Goal: Communication & Community: Answer question/provide support

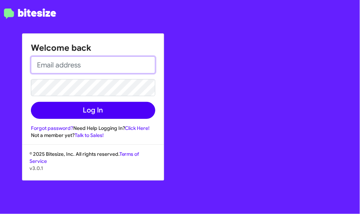
type input "dennea.walker@banisternissan.com"
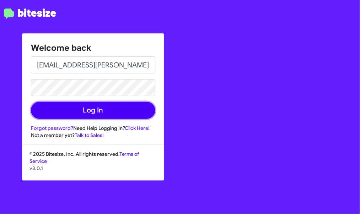
click at [98, 112] on button "Log In" at bounding box center [93, 110] width 124 height 17
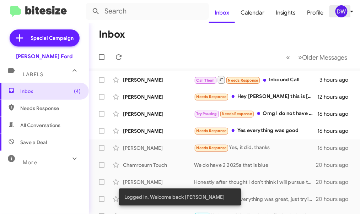
click at [349, 12] on icon at bounding box center [352, 11] width 9 height 9
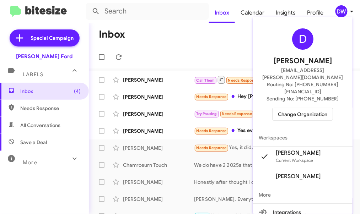
click at [321, 108] on span "Change Organization" at bounding box center [302, 114] width 49 height 12
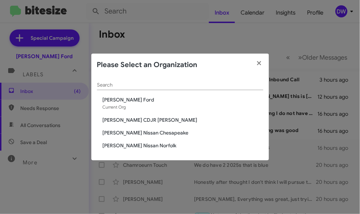
click at [156, 133] on span "[PERSON_NAME] Nissan Chesapeake" at bounding box center [183, 132] width 161 height 7
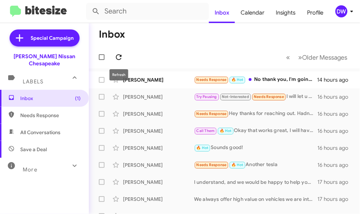
click at [118, 60] on icon at bounding box center [118, 57] width 9 height 9
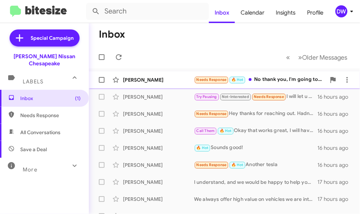
click at [240, 87] on span "[PERSON_NAME] Needs Response 🔥 Hot No thank you, I'm going to be quite busy for…" at bounding box center [224, 79] width 271 height 17
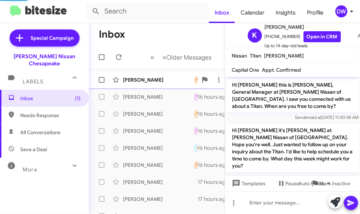
scroll to position [43, 0]
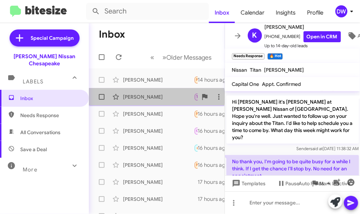
click at [150, 97] on div "[PERSON_NAME]" at bounding box center [158, 96] width 71 height 7
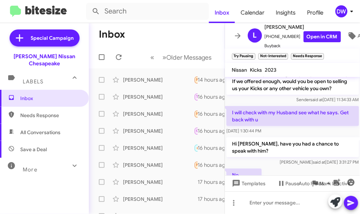
scroll to position [103, 0]
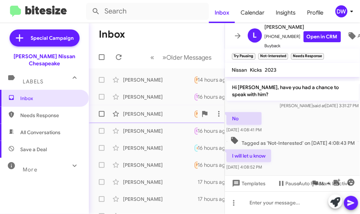
click at [159, 108] on div "[PERSON_NAME] Needs Response Hey thanks for reaching out. Hadn't really thought…" at bounding box center [157, 114] width 124 height 14
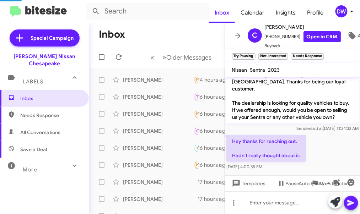
scroll to position [10, 0]
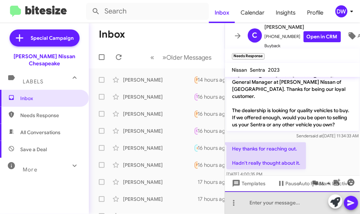
click at [269, 204] on div at bounding box center [292, 203] width 135 height 23
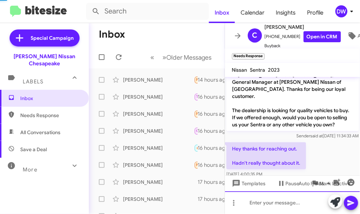
scroll to position [43, 0]
